Goal: Task Accomplishment & Management: Manage account settings

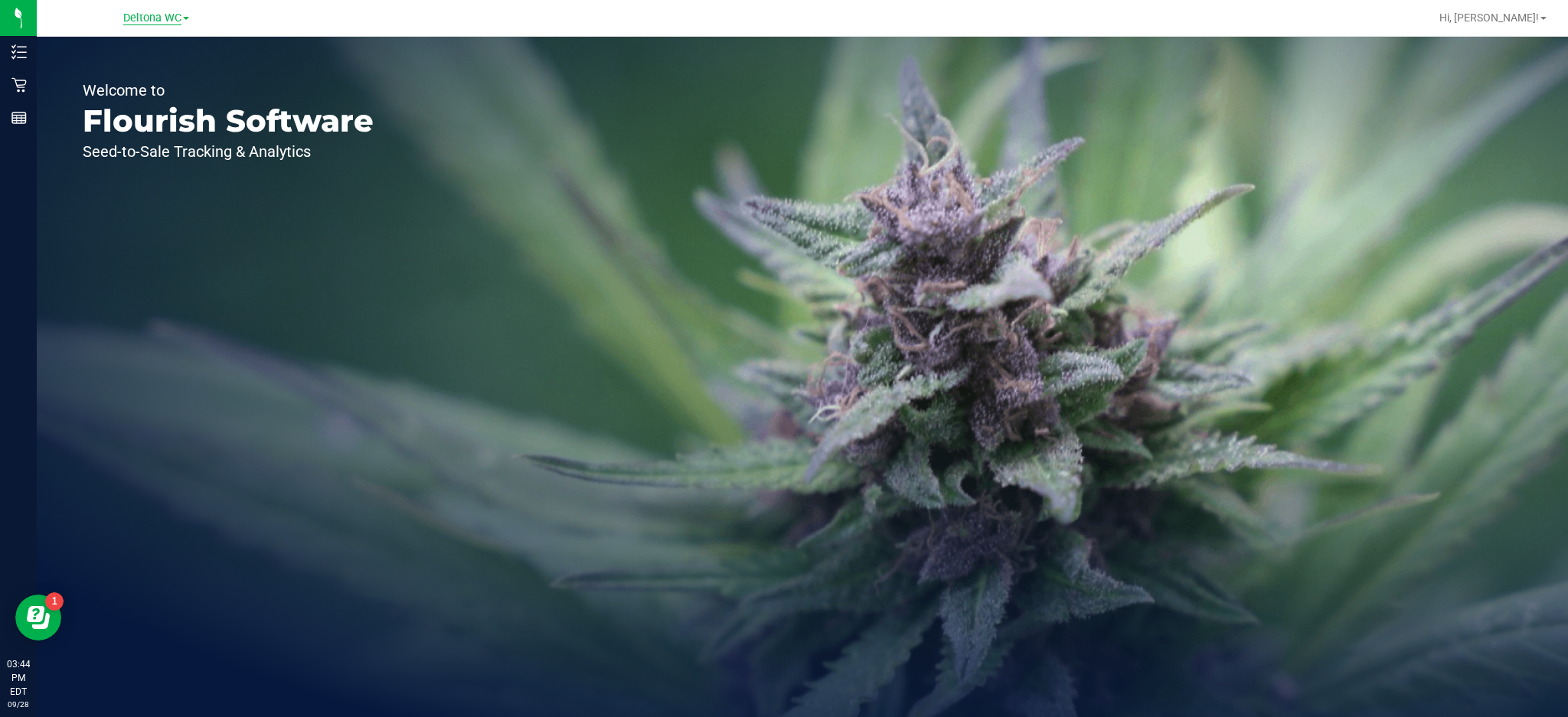
click at [143, 19] on span "Deltona WC" at bounding box center [152, 18] width 58 height 14
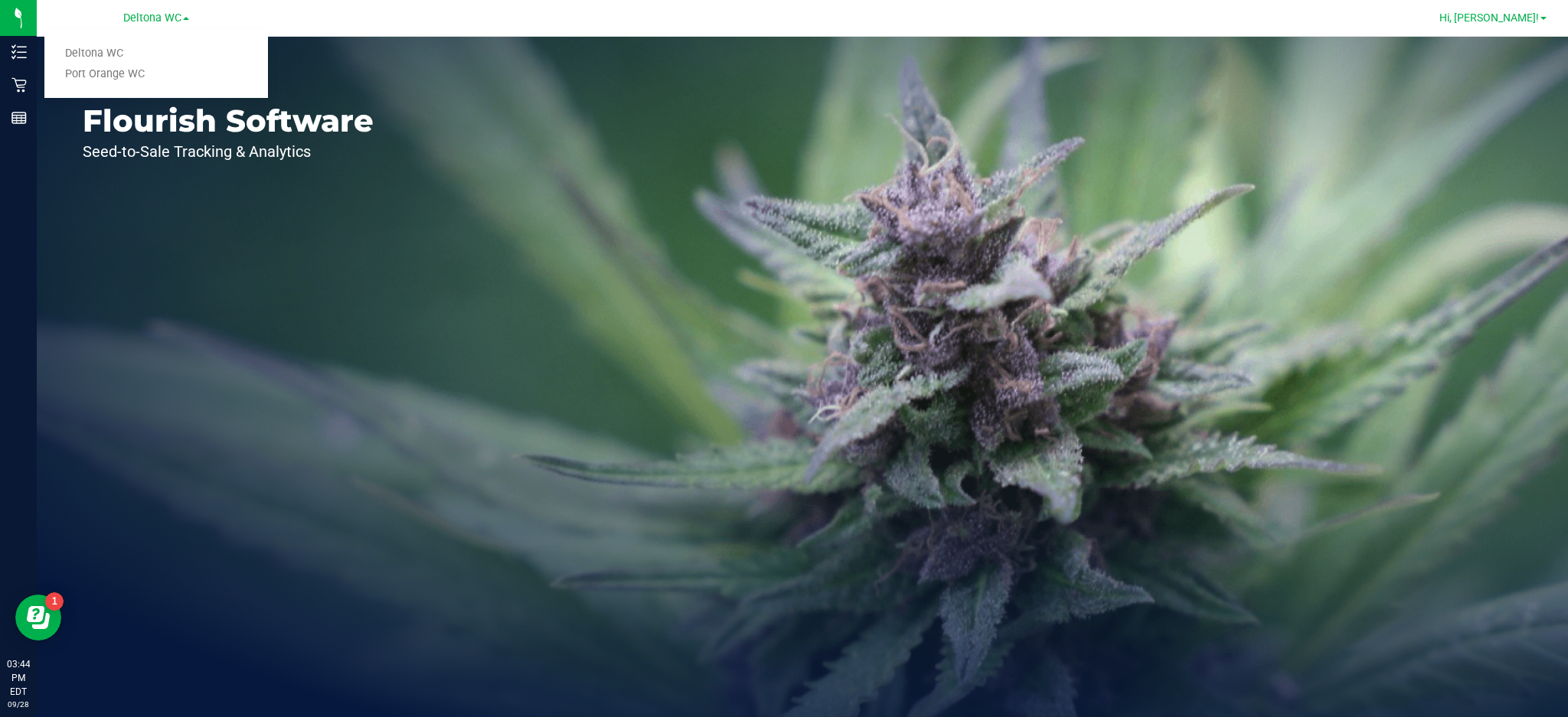
click at [1522, 24] on link "Hi, [PERSON_NAME]!" at bounding box center [1493, 18] width 119 height 16
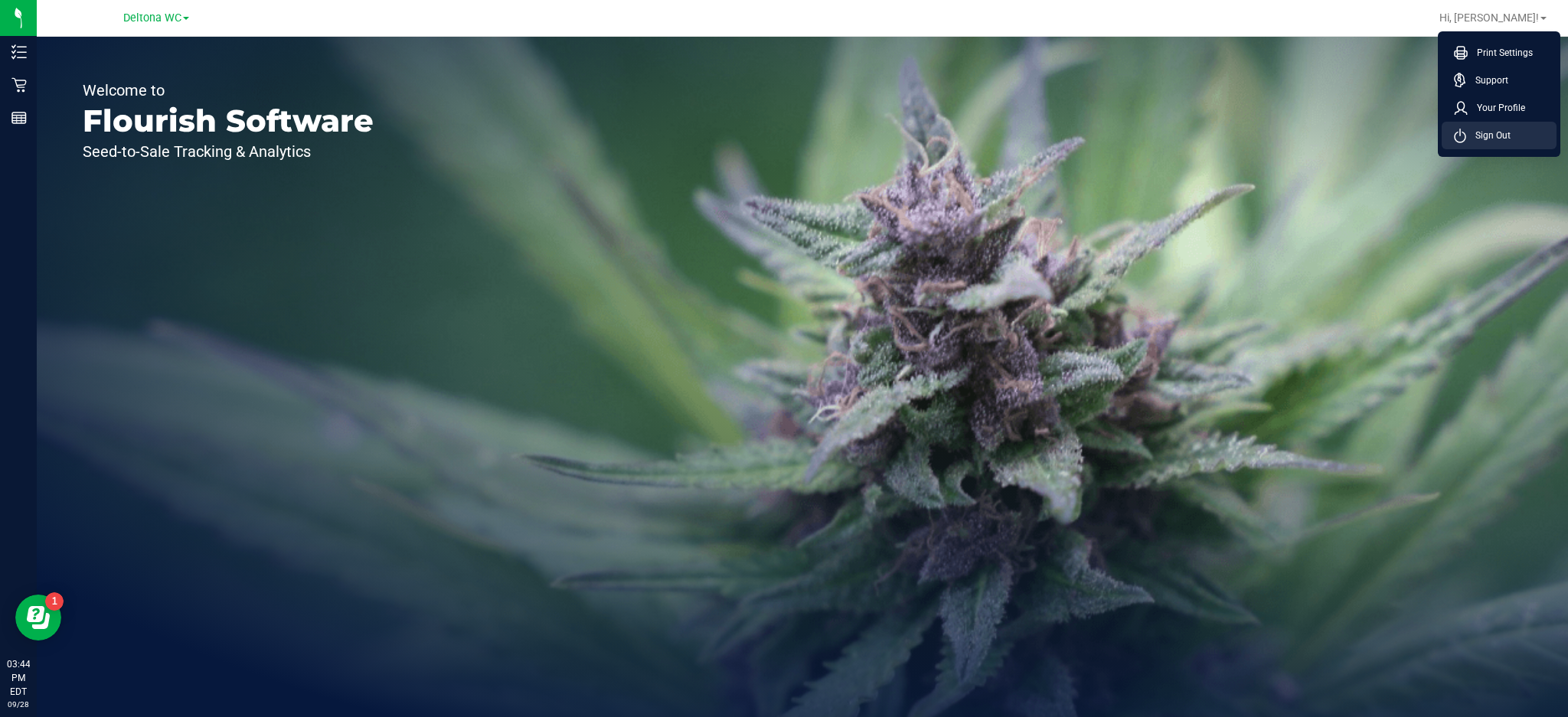
click at [1495, 128] on span "Sign Out" at bounding box center [1489, 135] width 45 height 15
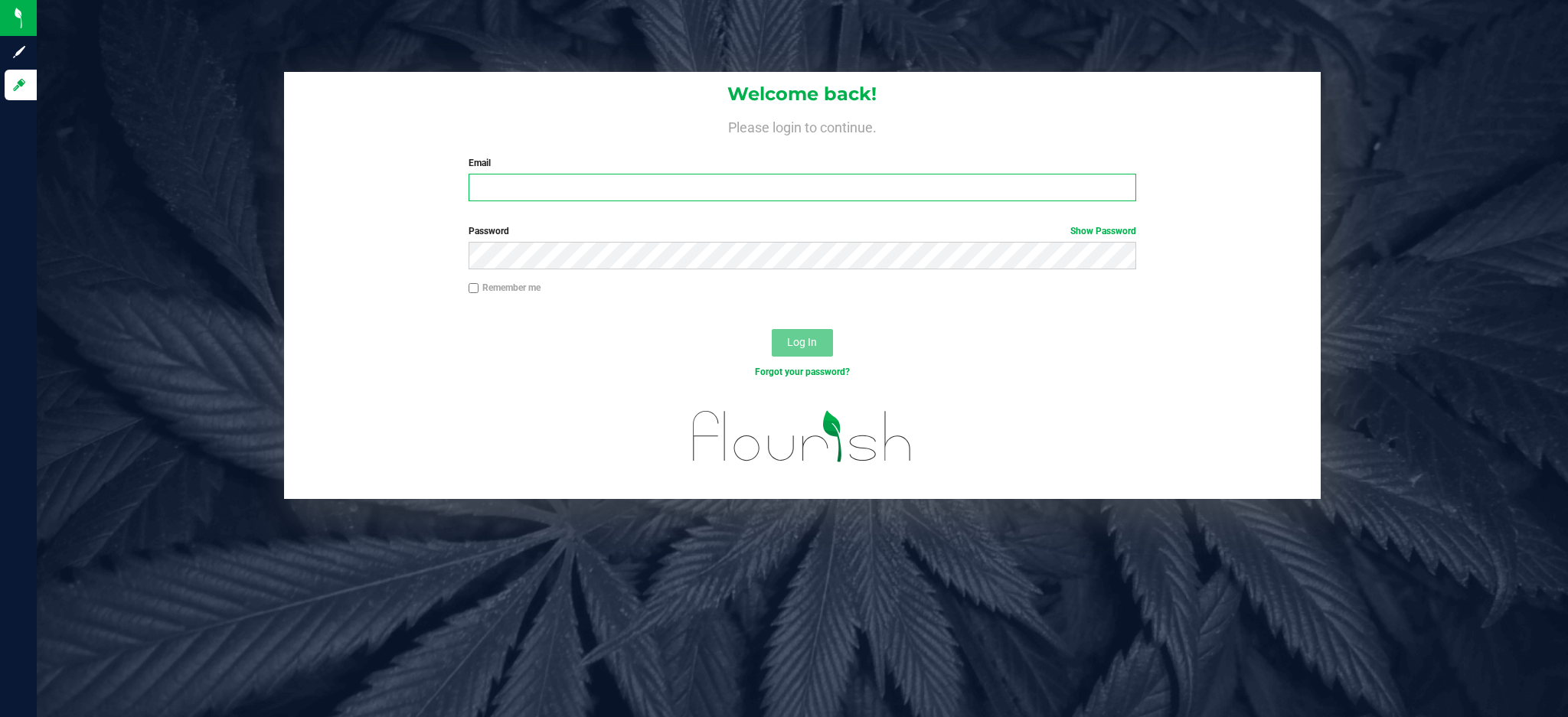
click at [756, 185] on input "Email" at bounding box center [802, 188] width 668 height 28
type input "[EMAIL_ADDRESS][DOMAIN_NAME]"
click at [772, 329] on button "Log In" at bounding box center [802, 343] width 61 height 28
